Goal: Use online tool/utility: Utilize a website feature to perform a specific function

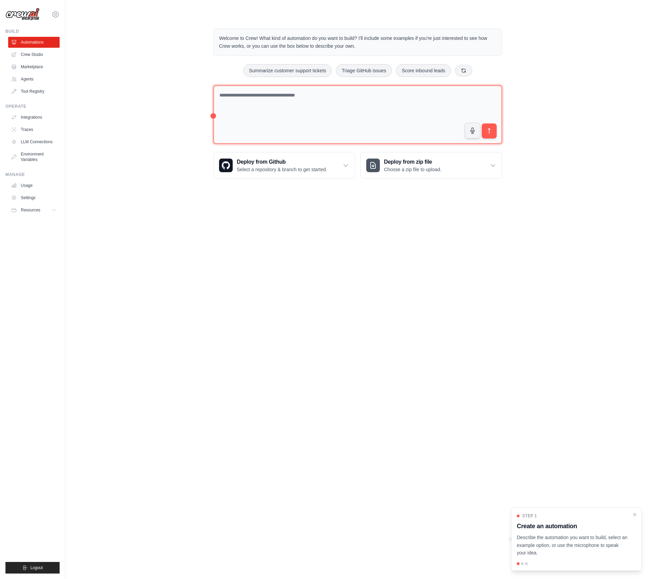
click at [255, 108] on textarea at bounding box center [357, 114] width 289 height 59
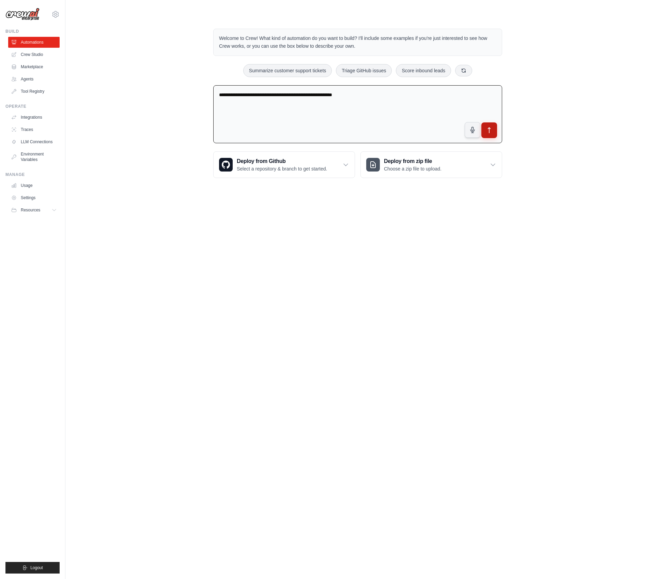
type textarea "**********"
click at [492, 128] on icon "submit" at bounding box center [489, 130] width 7 height 7
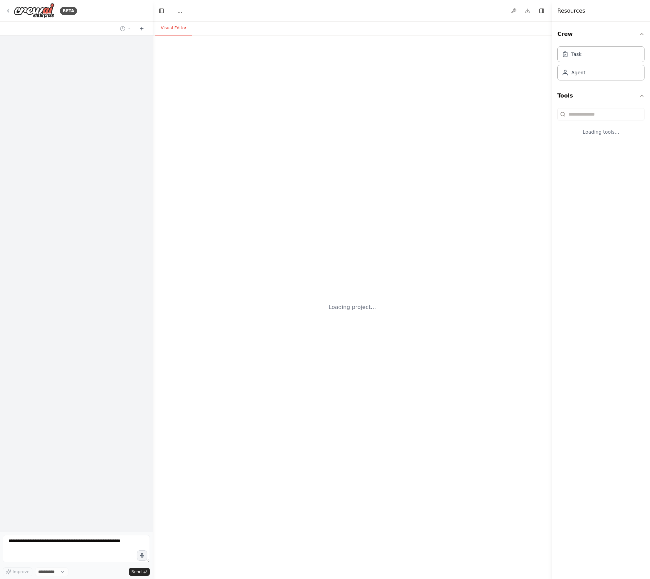
select select "****"
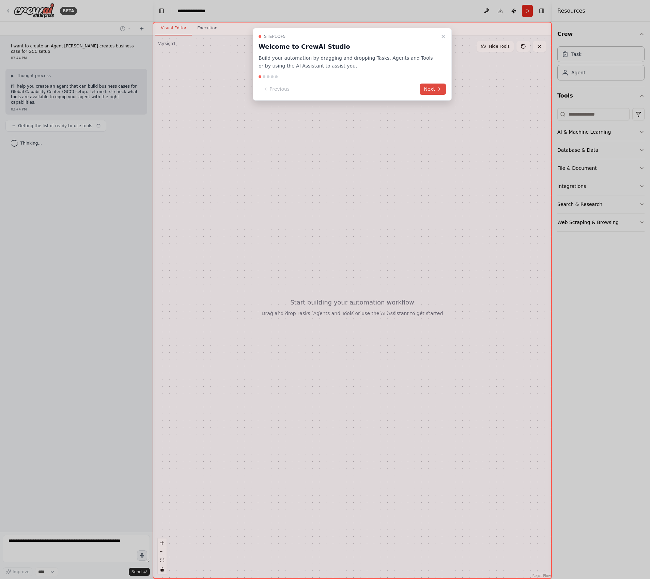
click at [431, 89] on button "Next" at bounding box center [433, 88] width 26 height 11
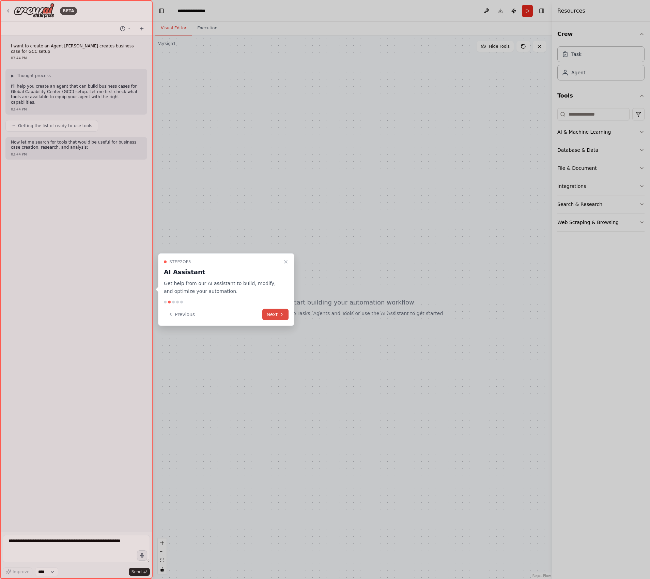
click at [273, 313] on button "Next" at bounding box center [275, 313] width 26 height 11
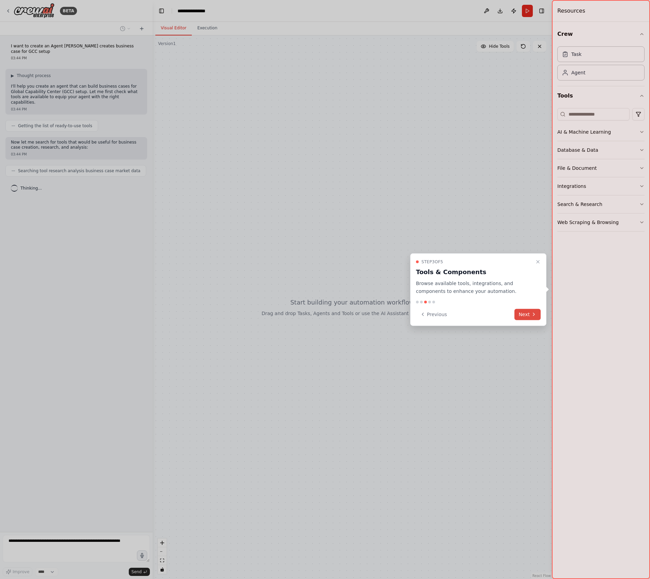
click at [532, 315] on icon at bounding box center [533, 313] width 5 height 5
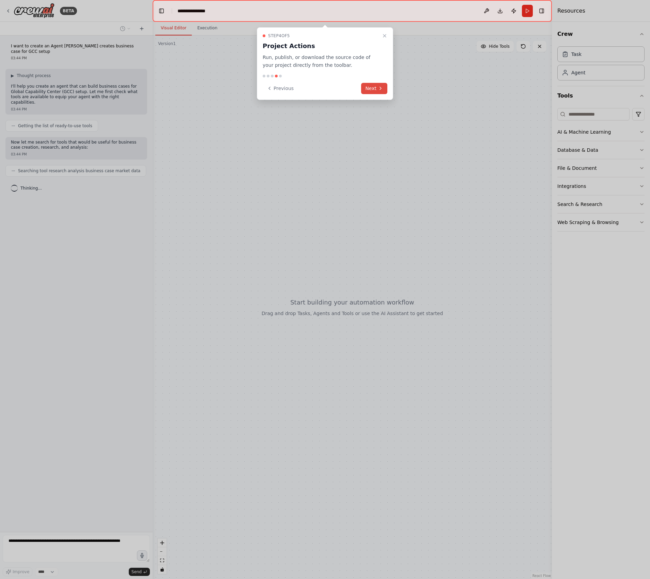
click at [372, 90] on button "Next" at bounding box center [374, 88] width 26 height 11
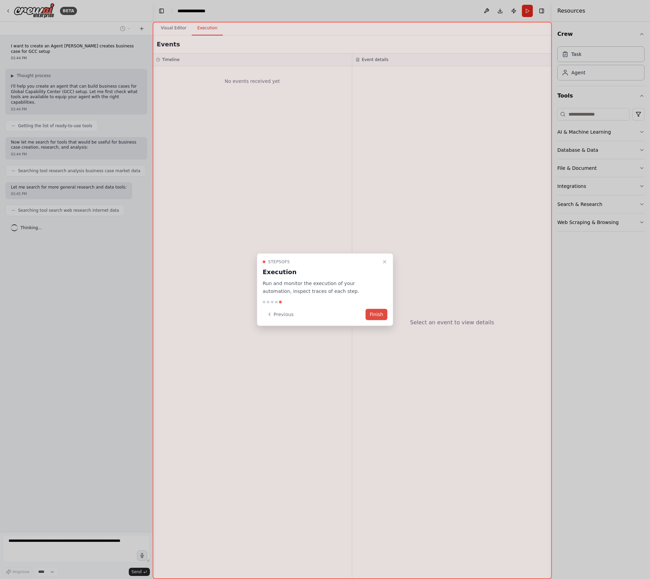
click at [381, 313] on button "Finish" at bounding box center [377, 313] width 22 height 11
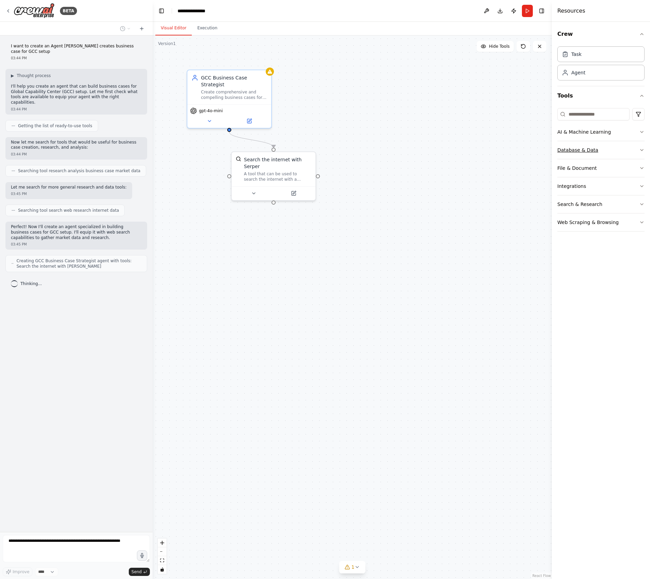
click at [642, 149] on icon "button" at bounding box center [641, 149] width 5 height 5
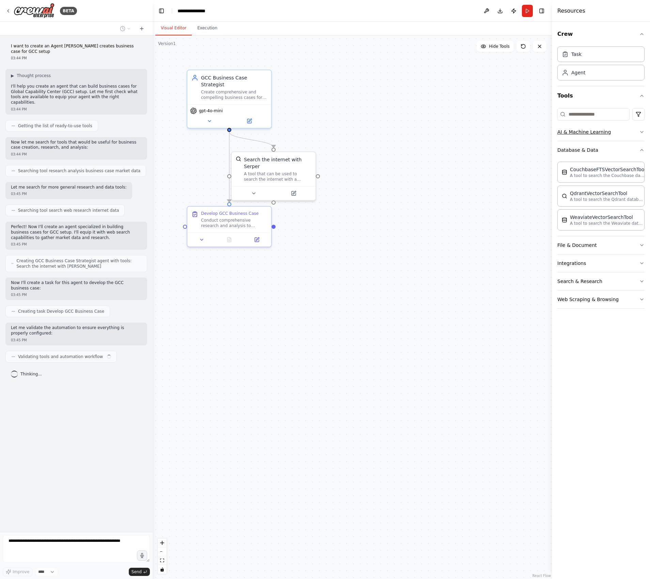
click at [634, 132] on button "AI & Machine Learning" at bounding box center [601, 132] width 87 height 18
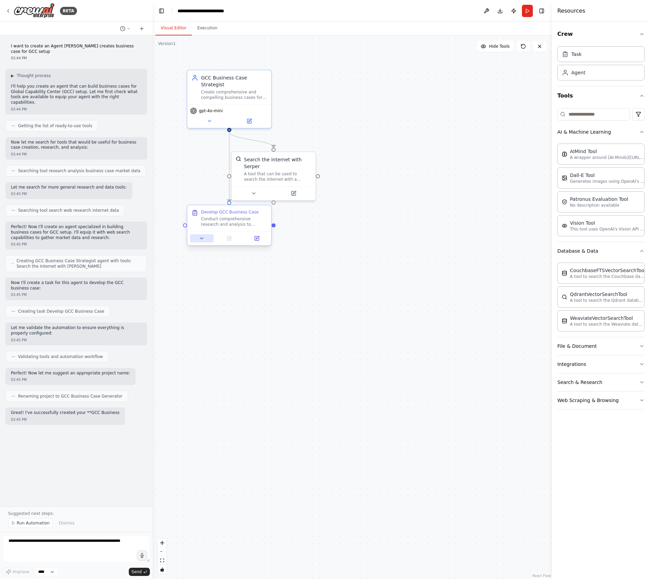
click at [200, 237] on icon at bounding box center [201, 237] width 5 height 5
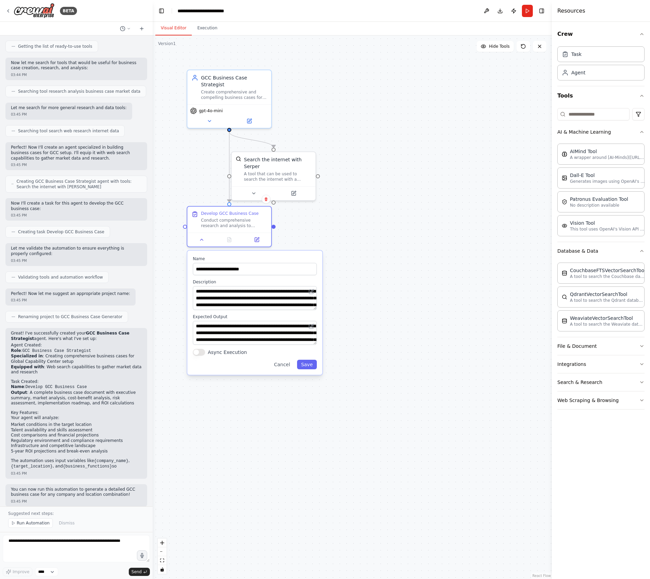
scroll to position [85, 0]
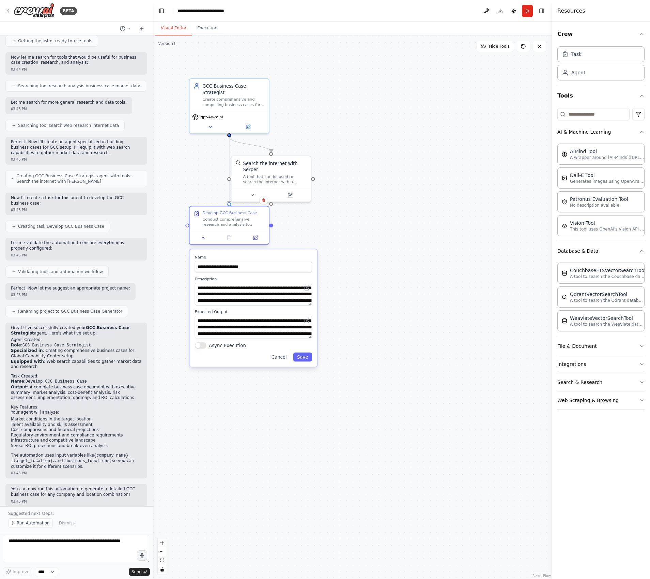
click at [203, 243] on div at bounding box center [228, 237] width 79 height 13
click at [280, 358] on button "Cancel" at bounding box center [279, 356] width 23 height 9
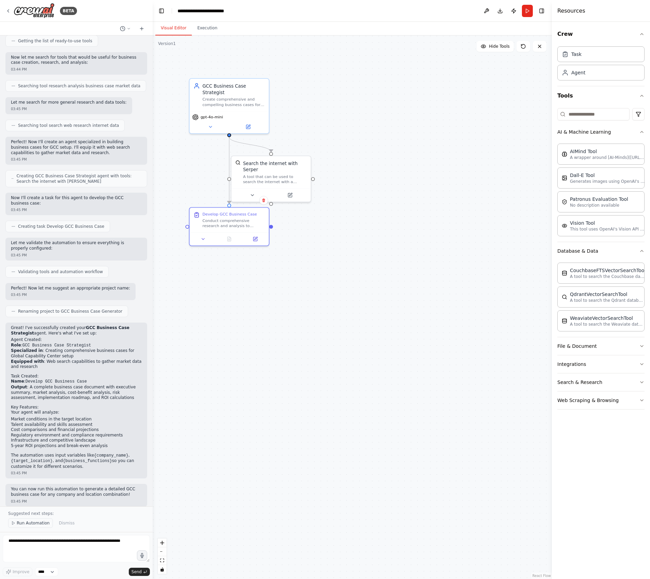
click at [25, 521] on span "Run Automation" at bounding box center [33, 522] width 33 height 5
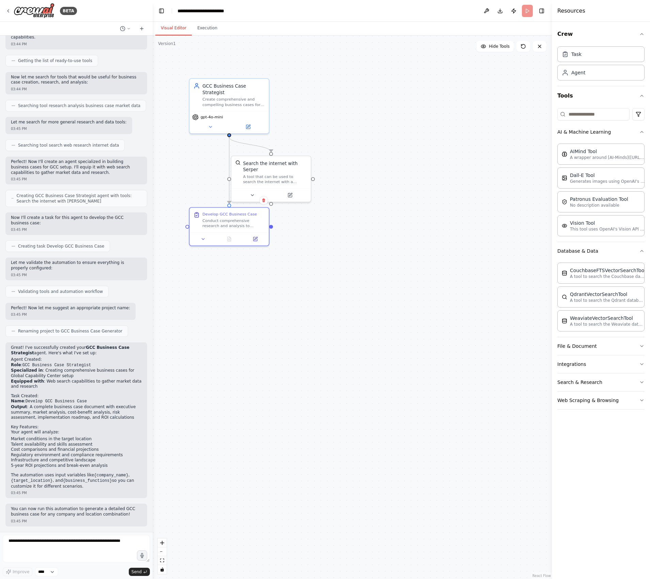
scroll to position [59, 0]
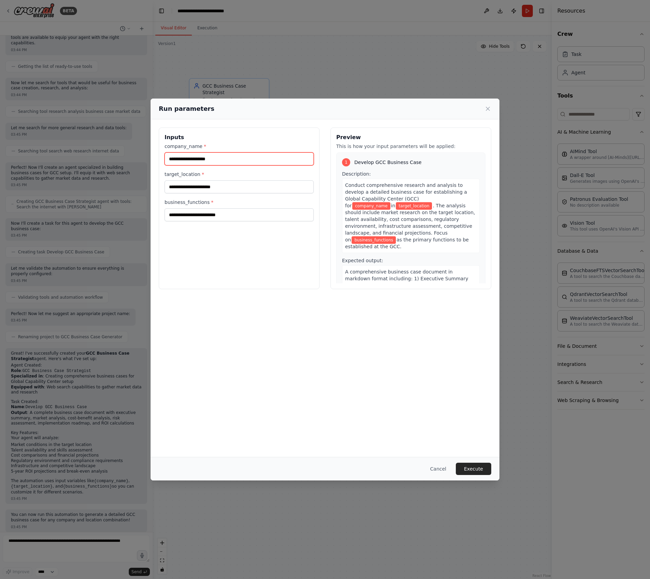
click at [249, 157] on input "company_name *" at bounding box center [239, 158] width 149 height 13
click at [255, 160] on input "company_name *" at bounding box center [239, 158] width 149 height 13
type input "***"
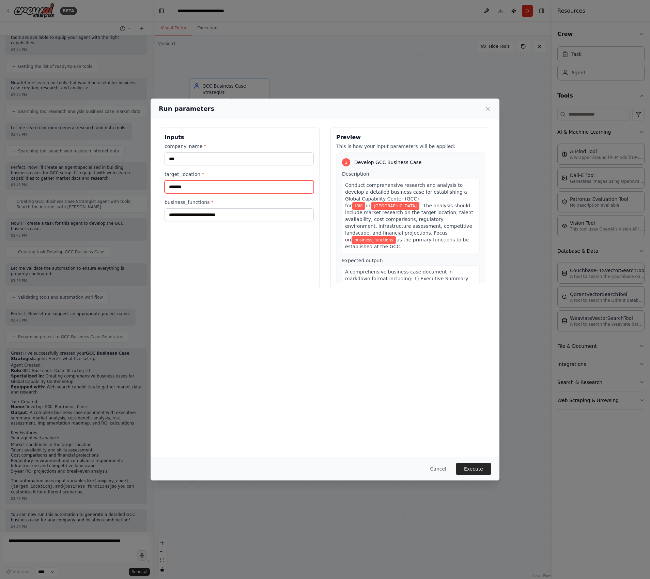
type input "*******"
type input "**********"
click at [474, 469] on button "Execute" at bounding box center [473, 468] width 35 height 12
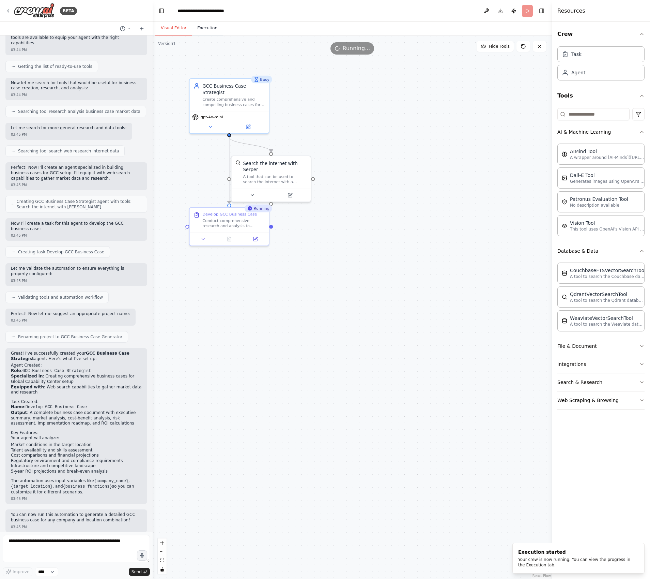
click at [206, 26] on button "Execution" at bounding box center [207, 28] width 31 height 14
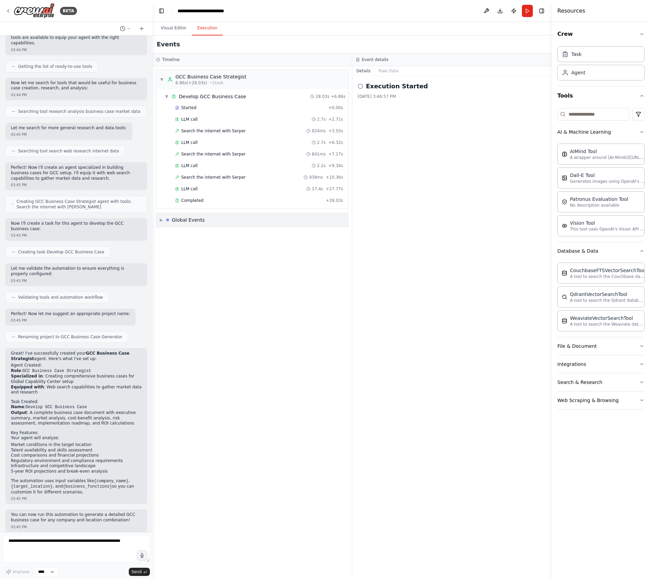
click at [162, 219] on span "▶" at bounding box center [161, 219] width 3 height 5
click at [420, 117] on div "Execution Started 8/26/2025, 3:46:57 PM" at bounding box center [452, 327] width 200 height 503
click at [361, 87] on icon at bounding box center [360, 85] width 5 height 5
click at [401, 88] on h2 "Execution Started" at bounding box center [397, 86] width 62 height 10
click at [218, 202] on div "Completed" at bounding box center [249, 200] width 148 height 5
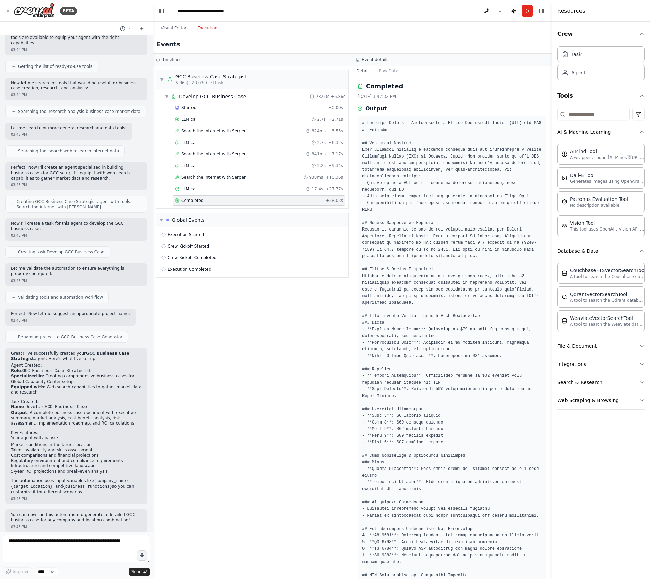
scroll to position [0, 0]
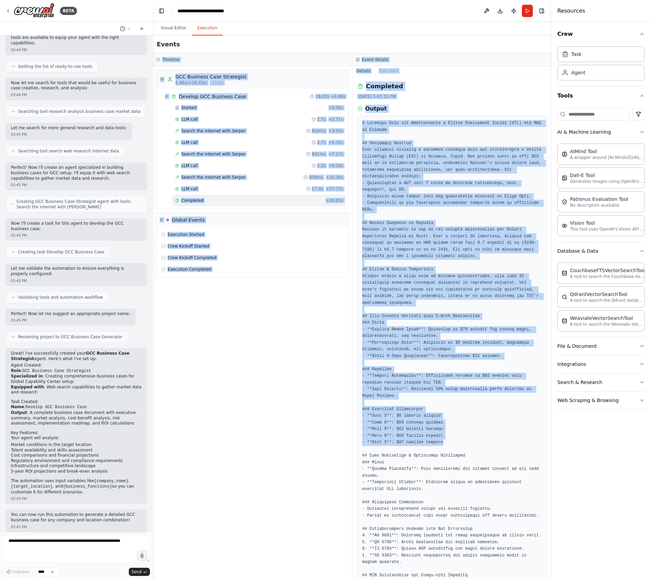
drag, startPoint x: 493, startPoint y: 429, endPoint x: 372, endPoint y: 43, distance: 404.9
click at [372, 43] on div "Events Timeline ▼ GCC Business Case Strategist 6.86s (+28.03s) • 1 task ▼ Devel…" at bounding box center [352, 306] width 399 height 543
click at [452, 168] on pre at bounding box center [452, 399] width 180 height 558
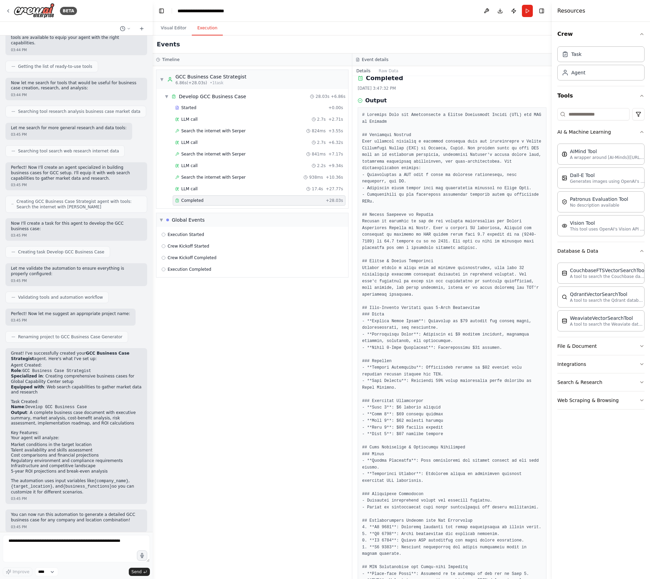
scroll to position [17, 0]
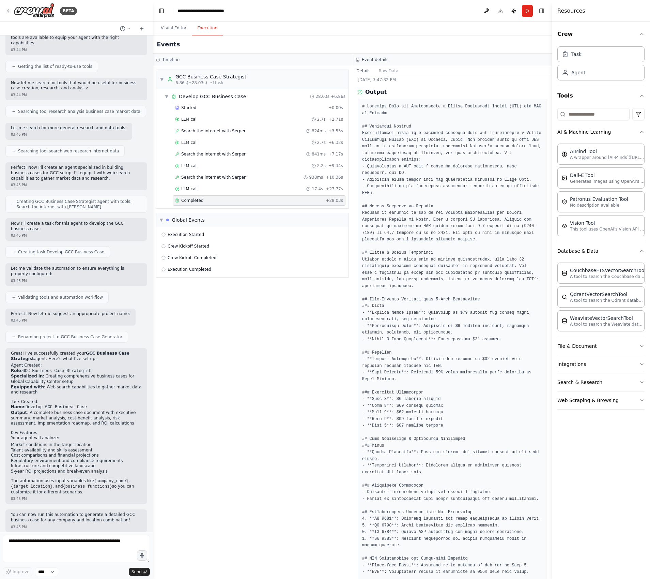
click at [338, 10] on header "**********" at bounding box center [352, 11] width 399 height 22
